Goal: Transaction & Acquisition: Purchase product/service

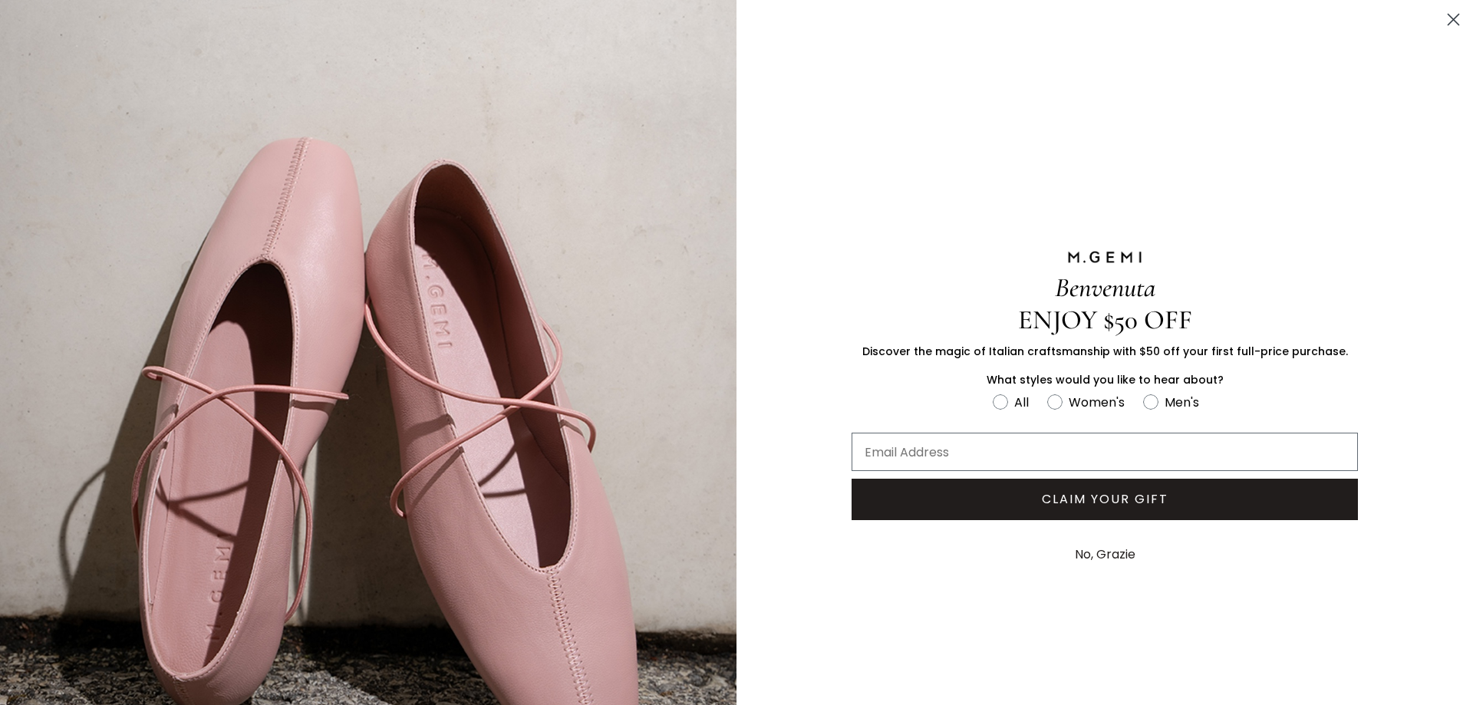
click at [1449, 18] on icon "Close dialog" at bounding box center [1454, 20] width 11 height 11
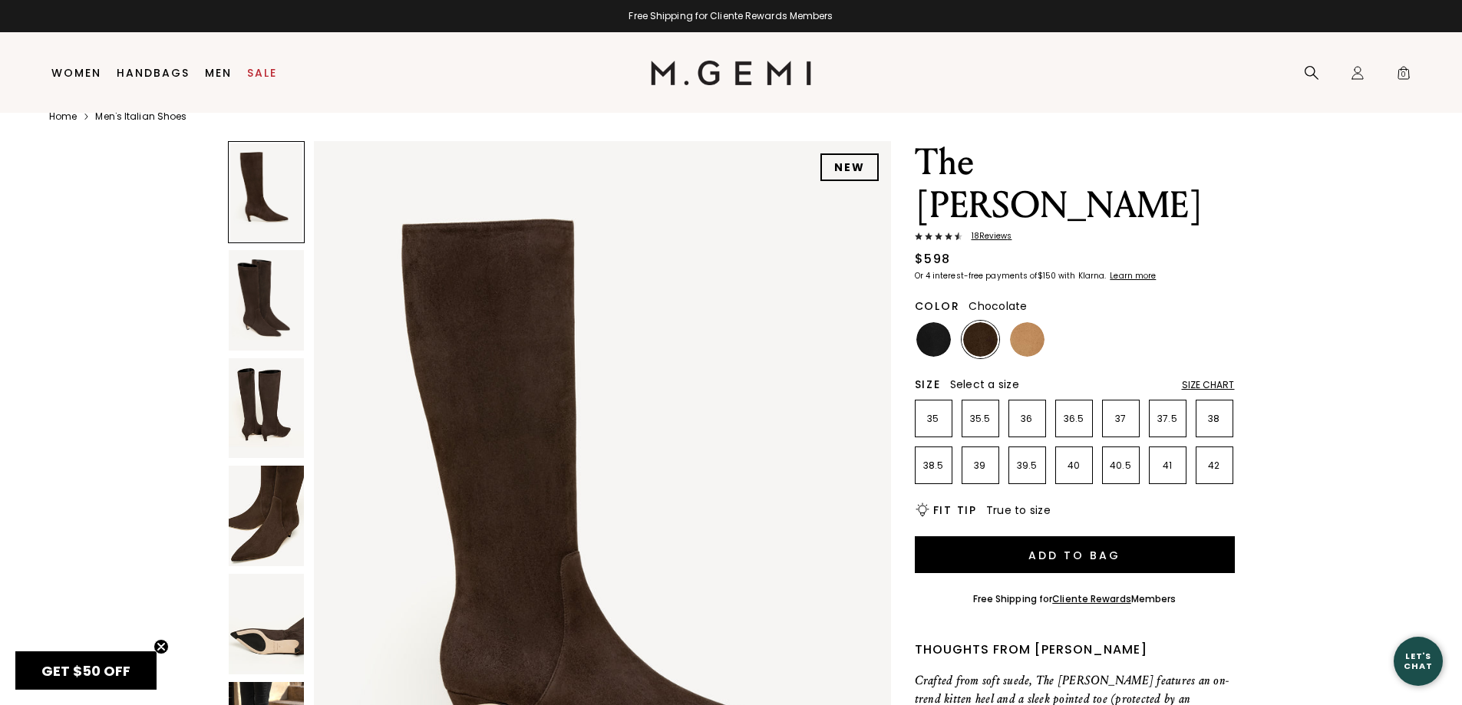
scroll to position [32, 0]
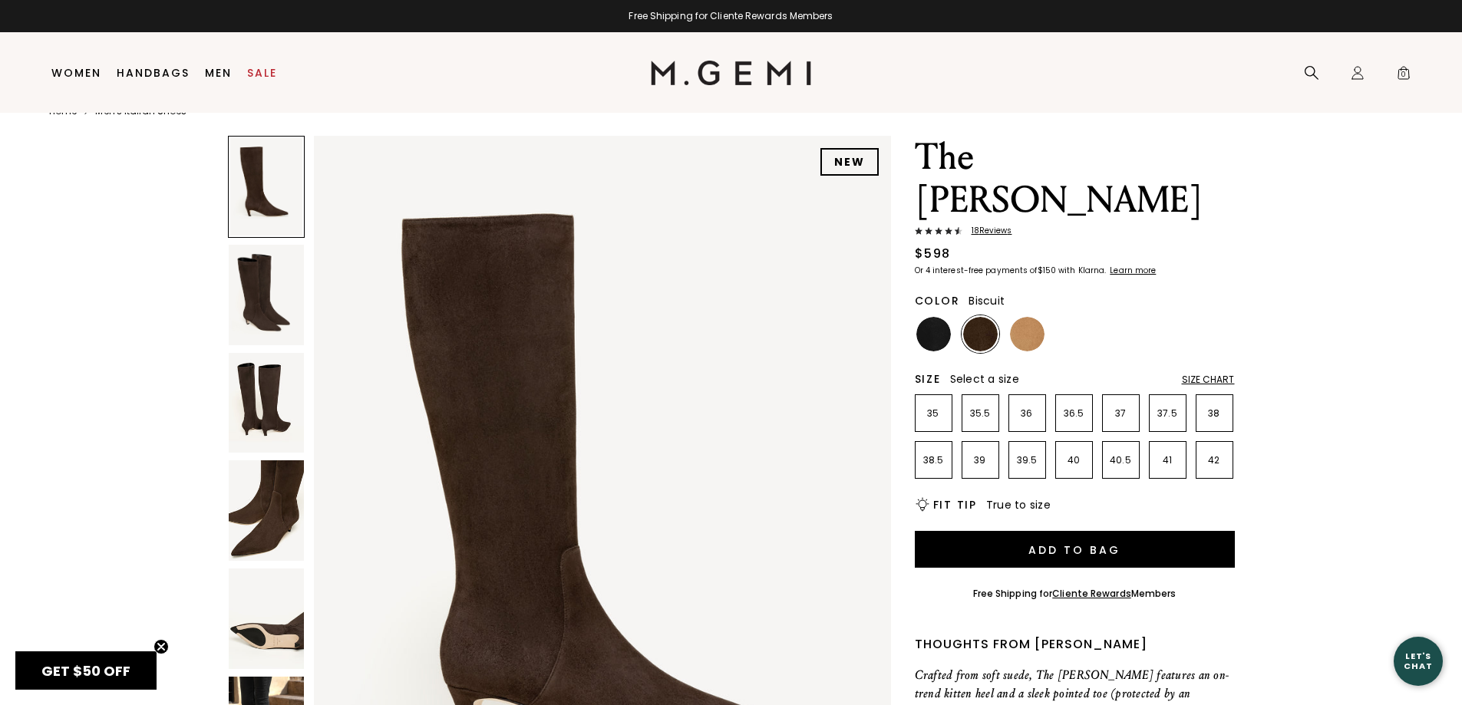
click at [1028, 317] on img at bounding box center [1027, 334] width 35 height 35
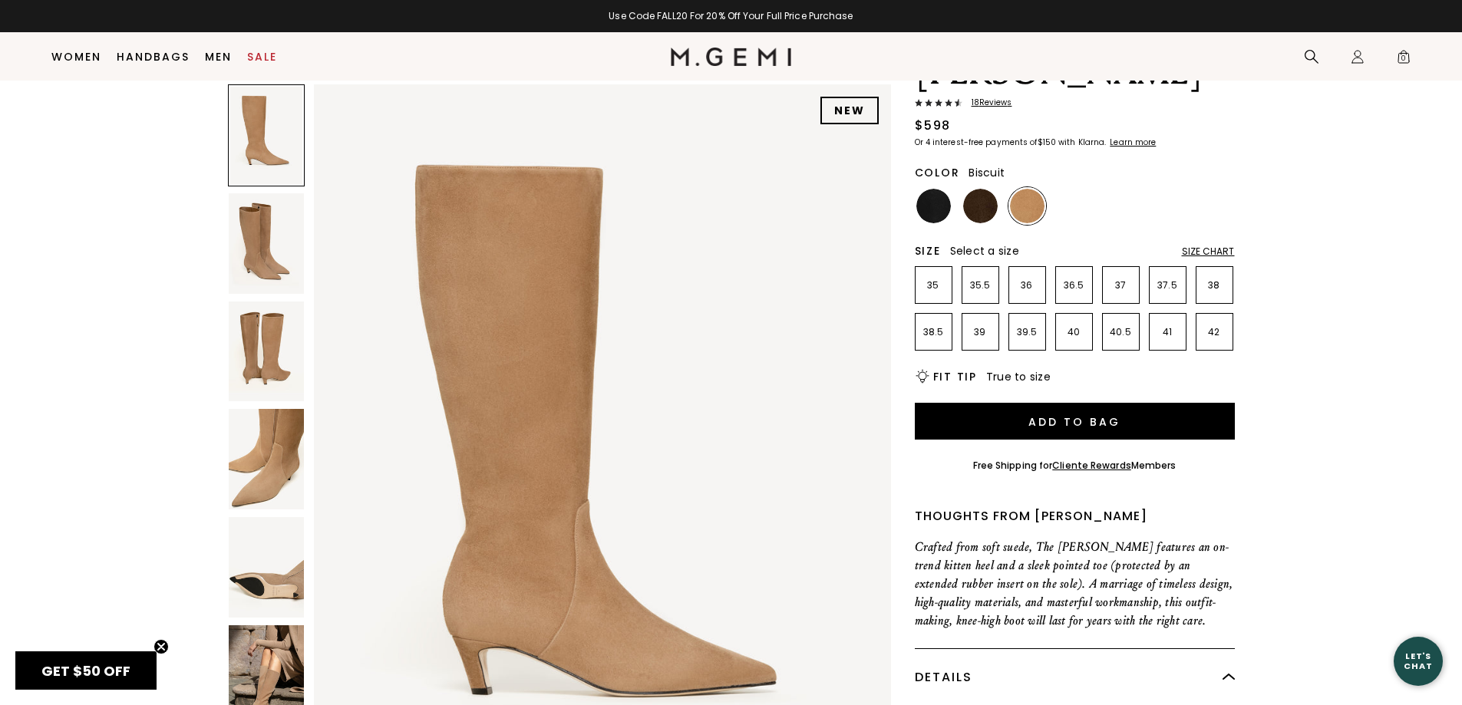
scroll to position [153, 0]
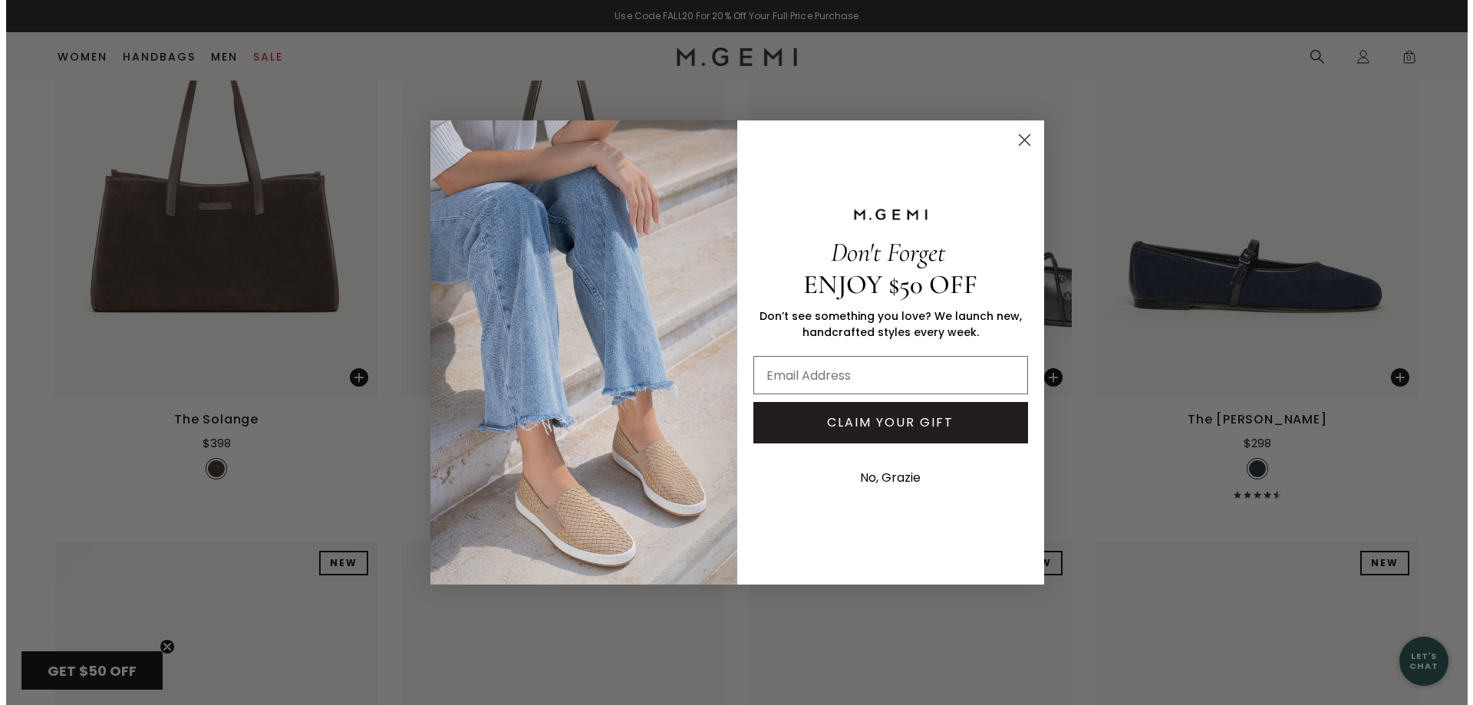
scroll to position [2052, 0]
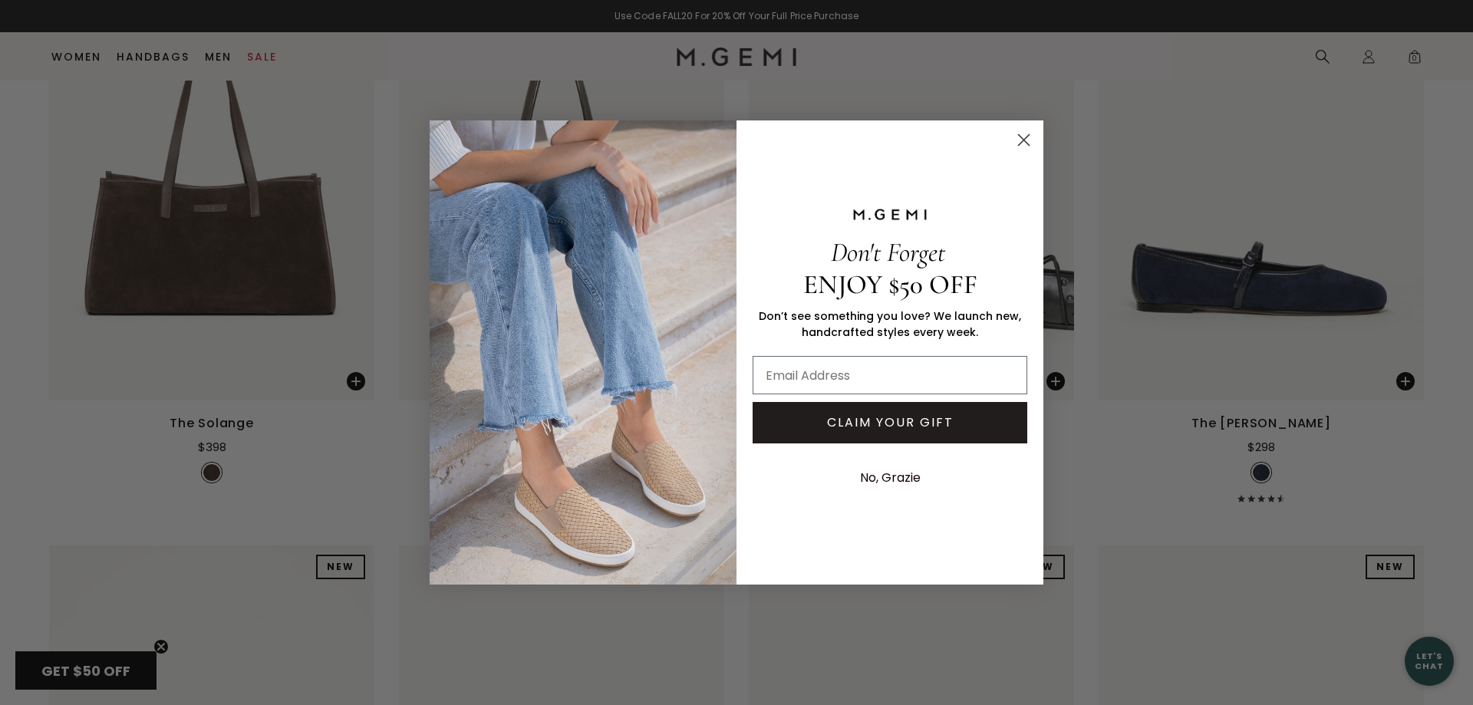
click at [1026, 138] on icon "Close dialog" at bounding box center [1024, 140] width 11 height 11
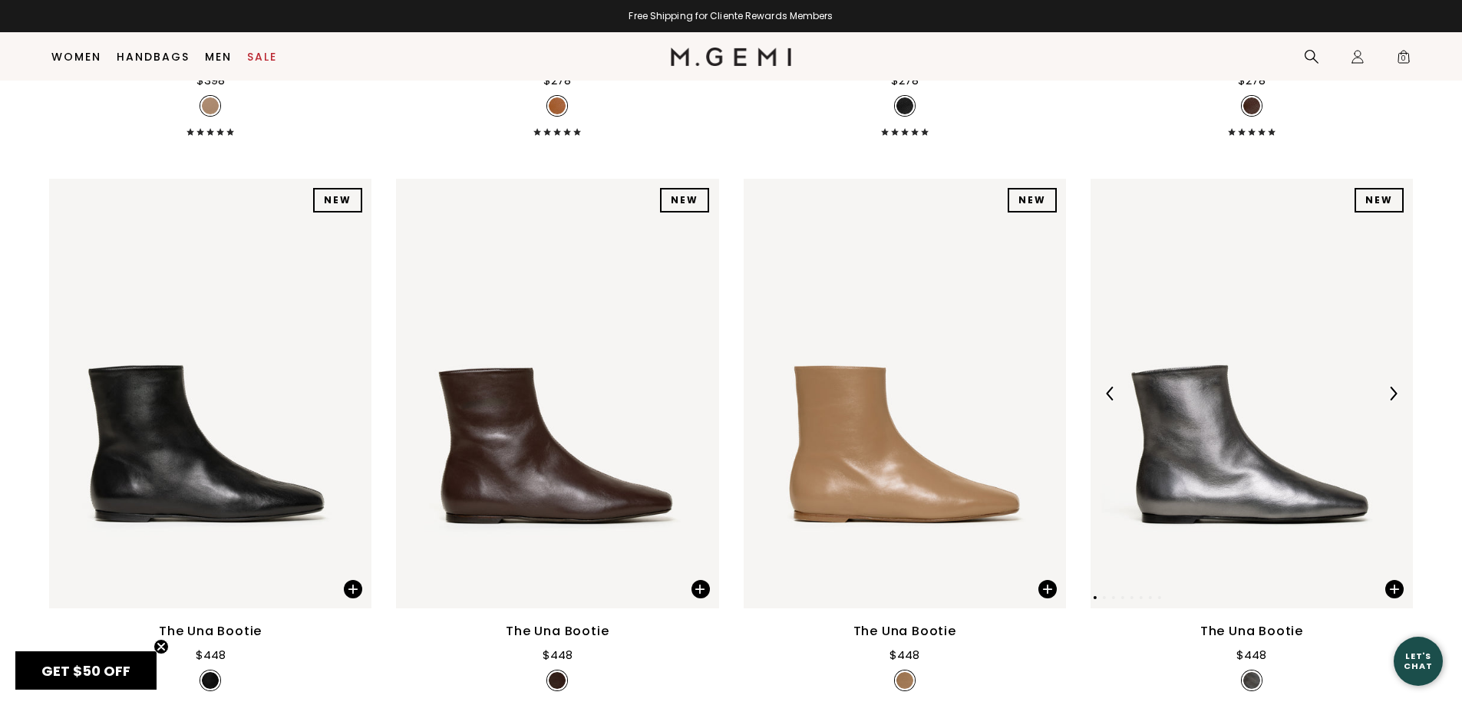
scroll to position [4725, 0]
